Goal: Information Seeking & Learning: Find specific fact

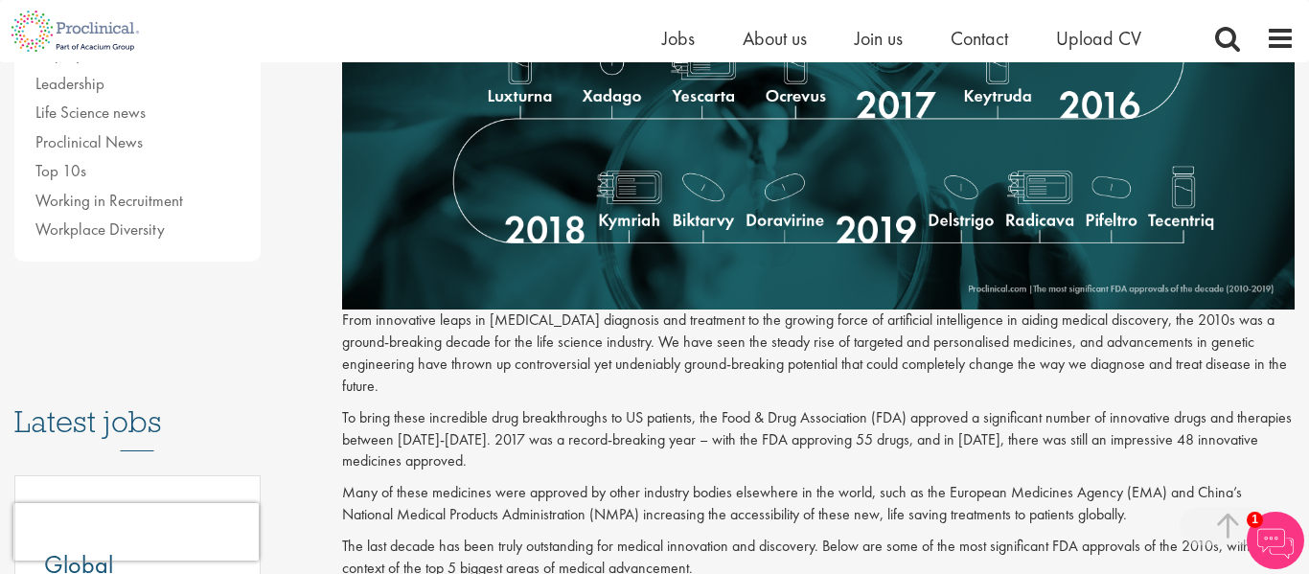
scroll to position [680, 0]
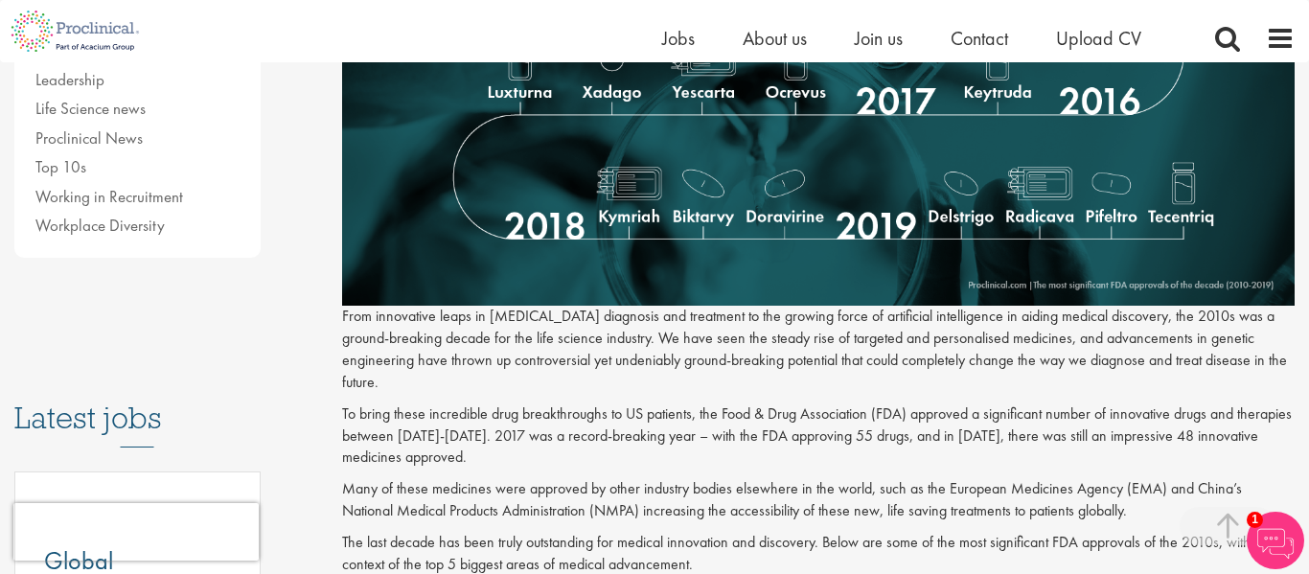
click at [708, 198] on img at bounding box center [818, 45] width 953 height 520
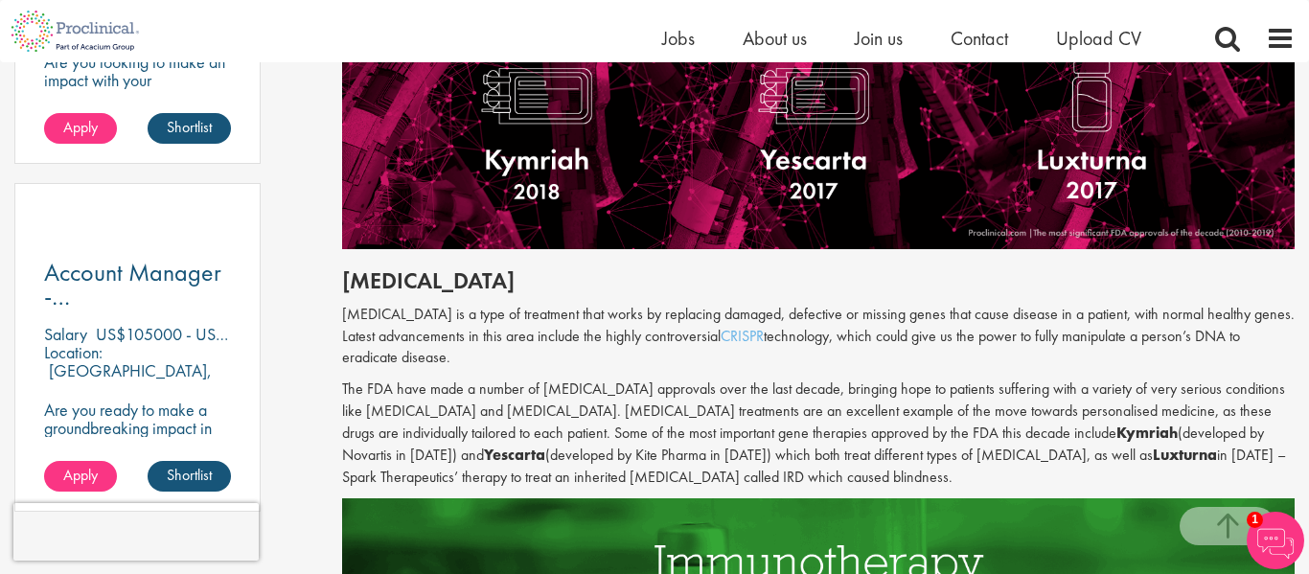
scroll to position [1315, 0]
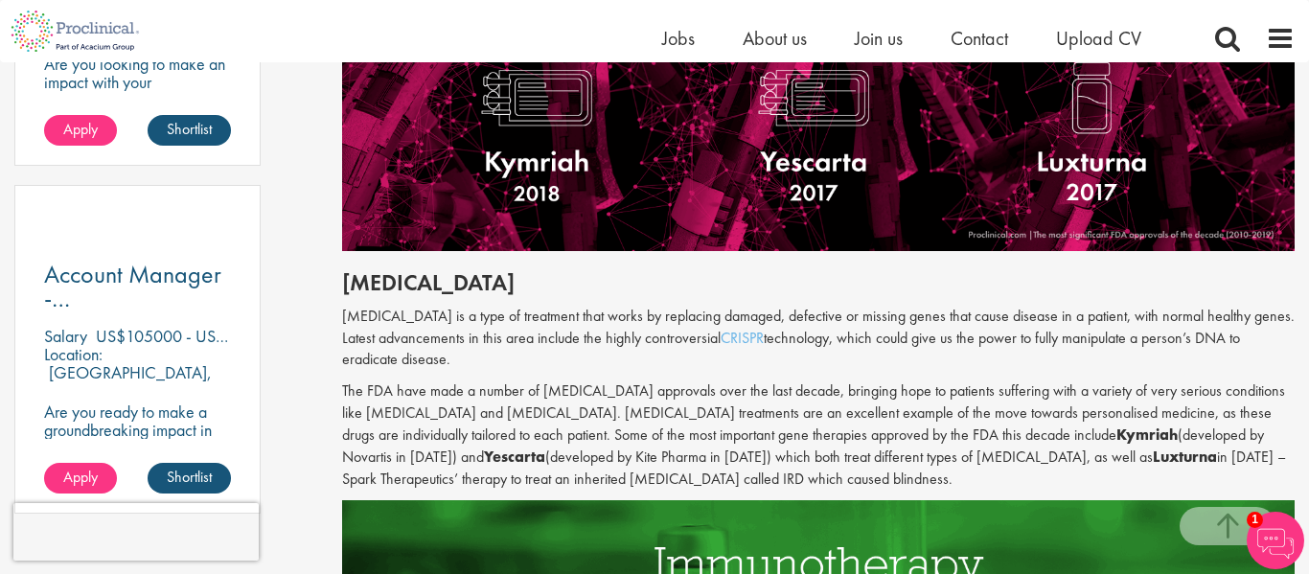
drag, startPoint x: 484, startPoint y: 411, endPoint x: 878, endPoint y: 415, distance: 393.8
click at [878, 415] on p "The FDA have made a number of [MEDICAL_DATA] approvals over the last decade, br…" at bounding box center [818, 434] width 953 height 109
drag, startPoint x: 878, startPoint y: 415, endPoint x: 771, endPoint y: 420, distance: 106.5
click at [771, 420] on p "The FDA have made a number of [MEDICAL_DATA] approvals over the last decade, br…" at bounding box center [818, 434] width 953 height 109
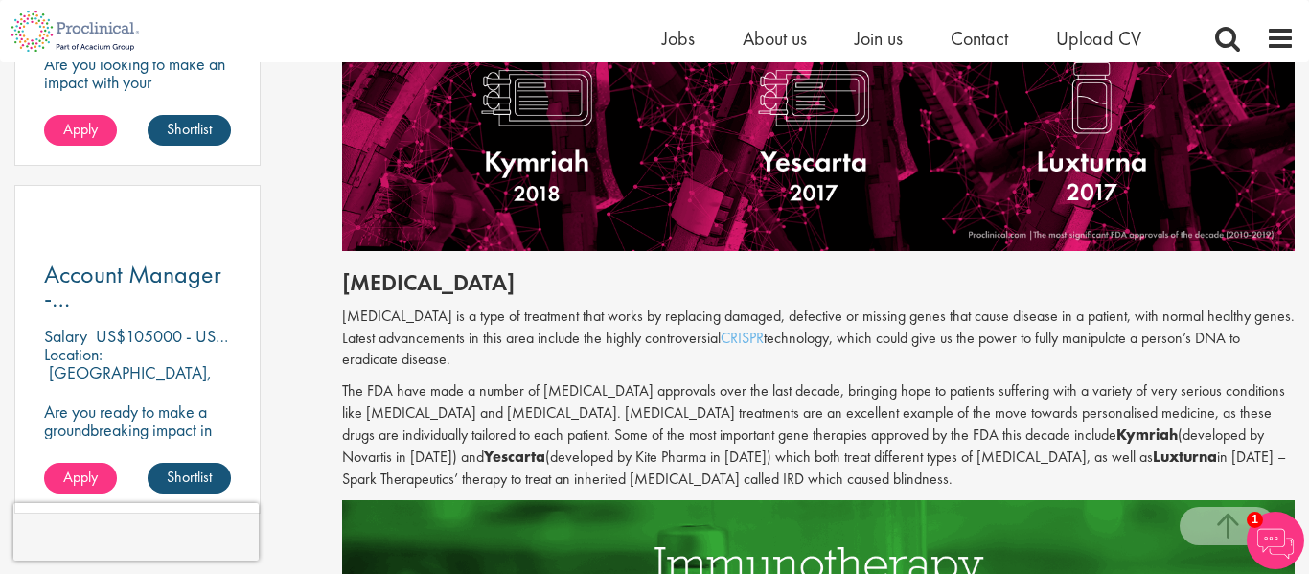
click at [486, 414] on p "The FDA have made a number of [MEDICAL_DATA] approvals over the last decade, br…" at bounding box center [818, 434] width 953 height 109
drag, startPoint x: 494, startPoint y: 412, endPoint x: 572, endPoint y: 416, distance: 77.7
click at [572, 416] on p "The FDA have made a number of [MEDICAL_DATA] approvals over the last decade, br…" at bounding box center [818, 434] width 953 height 109
click at [477, 413] on p "The FDA have made a number of [MEDICAL_DATA] approvals over the last decade, br…" at bounding box center [818, 434] width 953 height 109
click at [487, 412] on p "The FDA have made a number of [MEDICAL_DATA] approvals over the last decade, br…" at bounding box center [818, 434] width 953 height 109
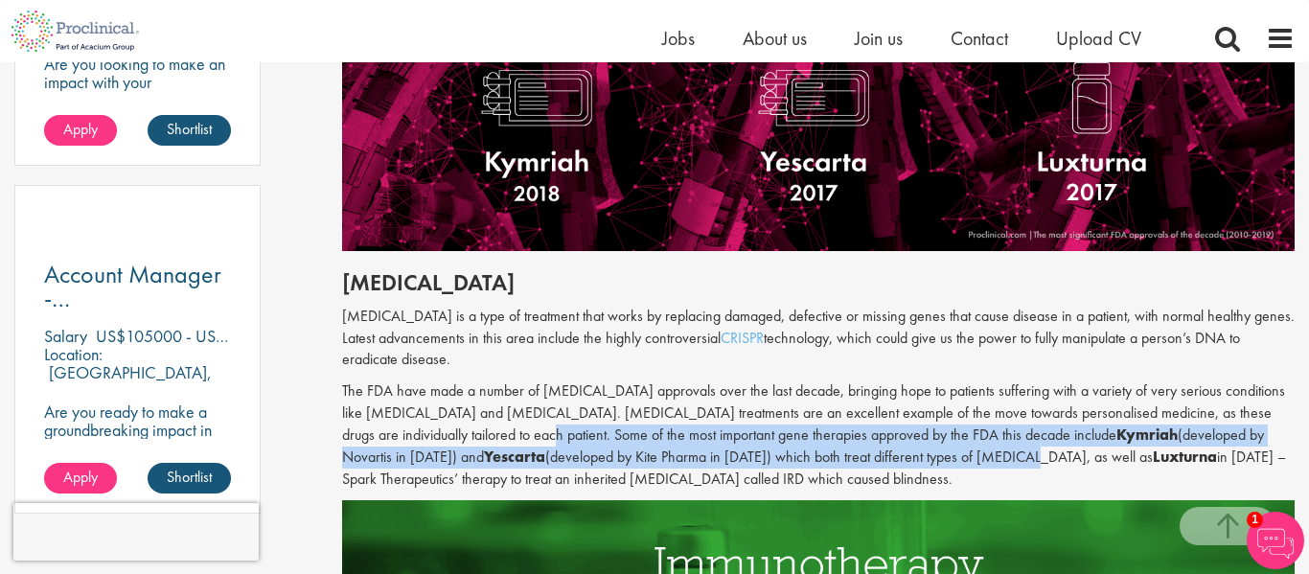
drag, startPoint x: 487, startPoint y: 412, endPoint x: 914, endPoint y: 431, distance: 427.7
click at [914, 431] on p "The FDA have made a number of [MEDICAL_DATA] approvals over the last decade, br…" at bounding box center [818, 434] width 953 height 109
copy p "Some of the most important gene therapies approved by the FDA this decade inclu…"
